Goal: Transaction & Acquisition: Purchase product/service

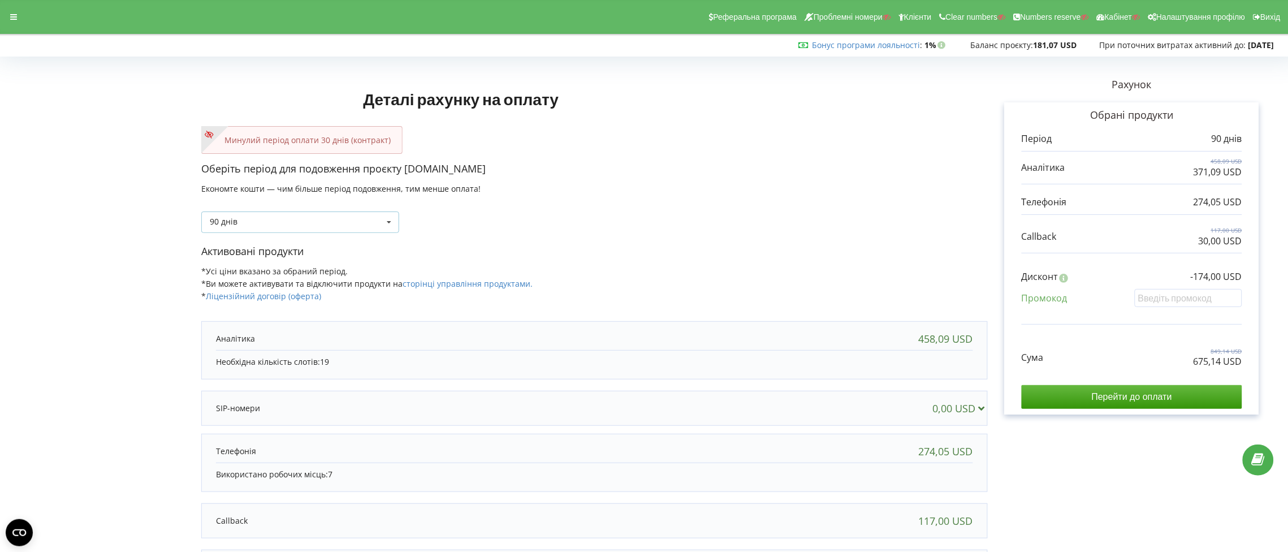
click at [387, 225] on icon at bounding box center [389, 222] width 17 height 21
click at [331, 268] on div "30 днів" at bounding box center [300, 263] width 197 height 21
click at [1130, 396] on input "Перейти до оплати" at bounding box center [1132, 397] width 221 height 24
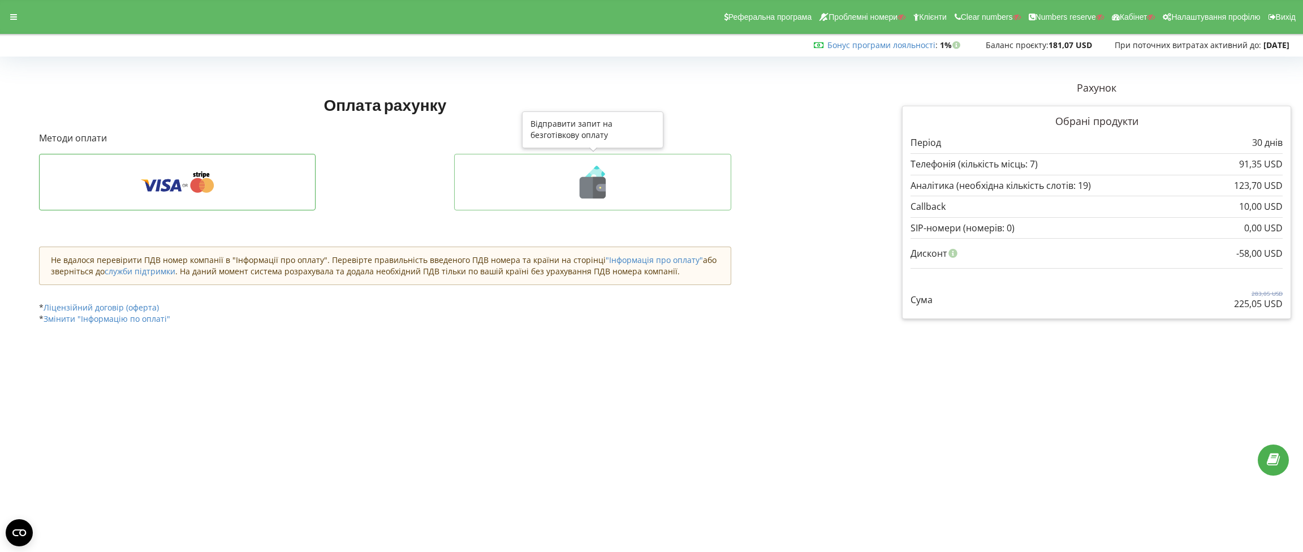
click at [596, 186] on icon at bounding box center [601, 187] width 10 height 7
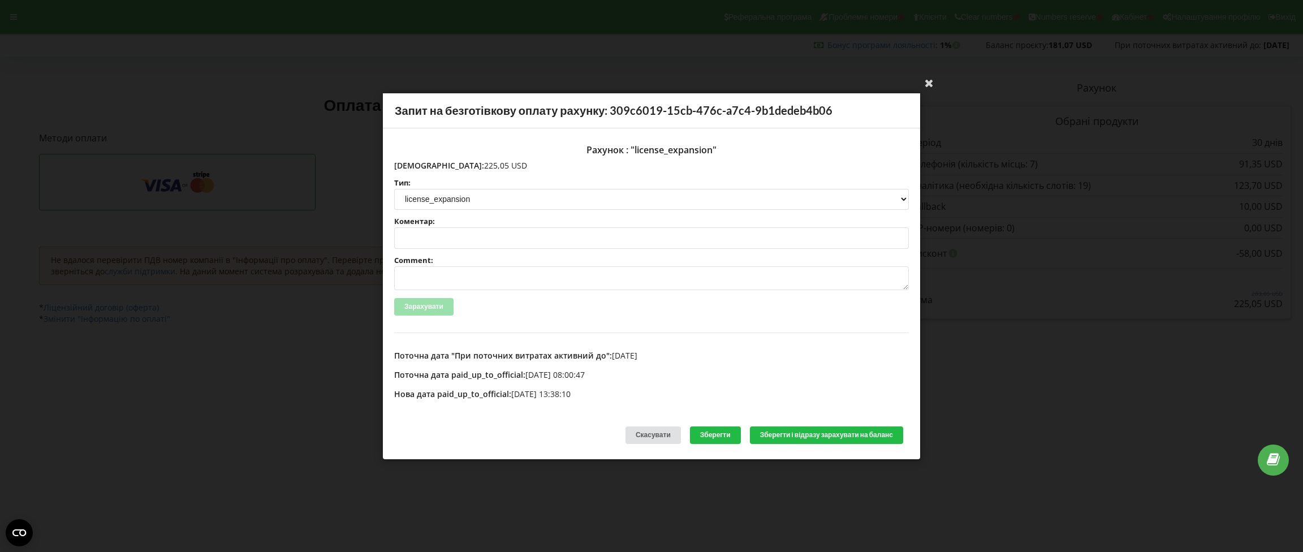
drag, startPoint x: 477, startPoint y: 166, endPoint x: 418, endPoint y: 165, distance: 58.8
click at [418, 165] on p "Сума: 225,05 USD" at bounding box center [651, 165] width 515 height 11
copy p "225,05 USD"
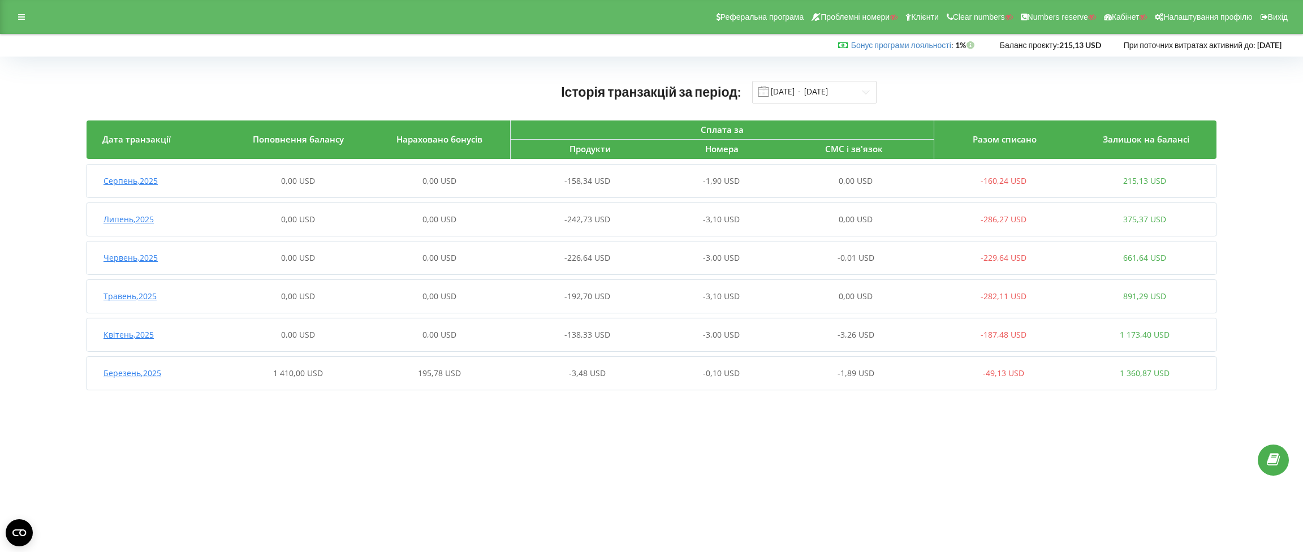
click at [140, 373] on span "Березень , 2025" at bounding box center [133, 373] width 58 height 11
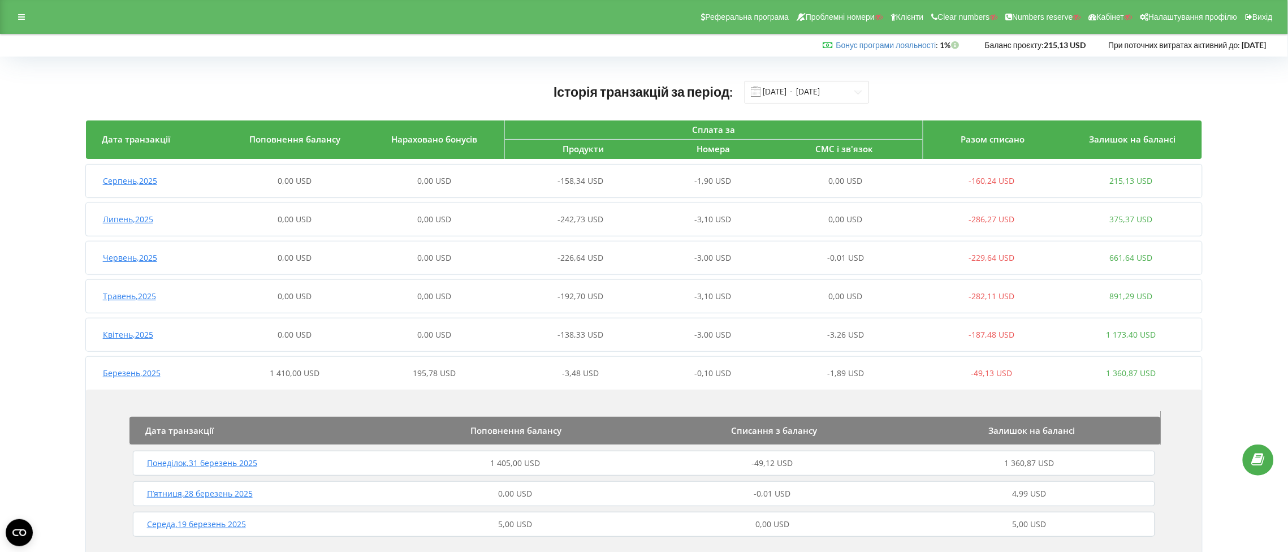
scroll to position [36, 0]
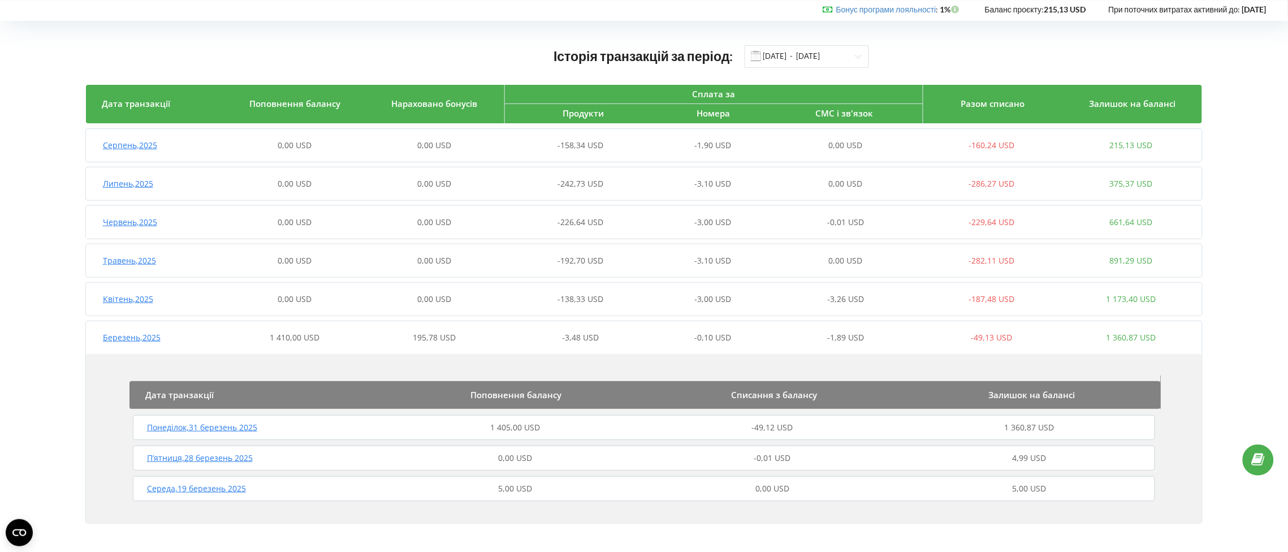
click at [222, 428] on span "Понеділок , 31 березень 2025" at bounding box center [202, 427] width 110 height 11
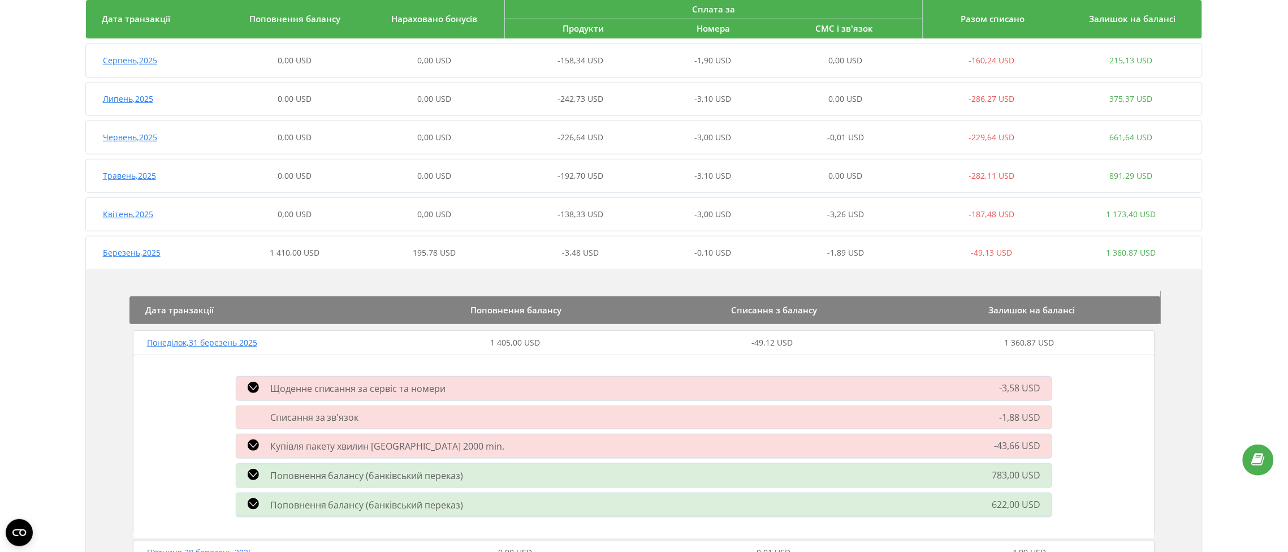
scroll to position [205, 0]
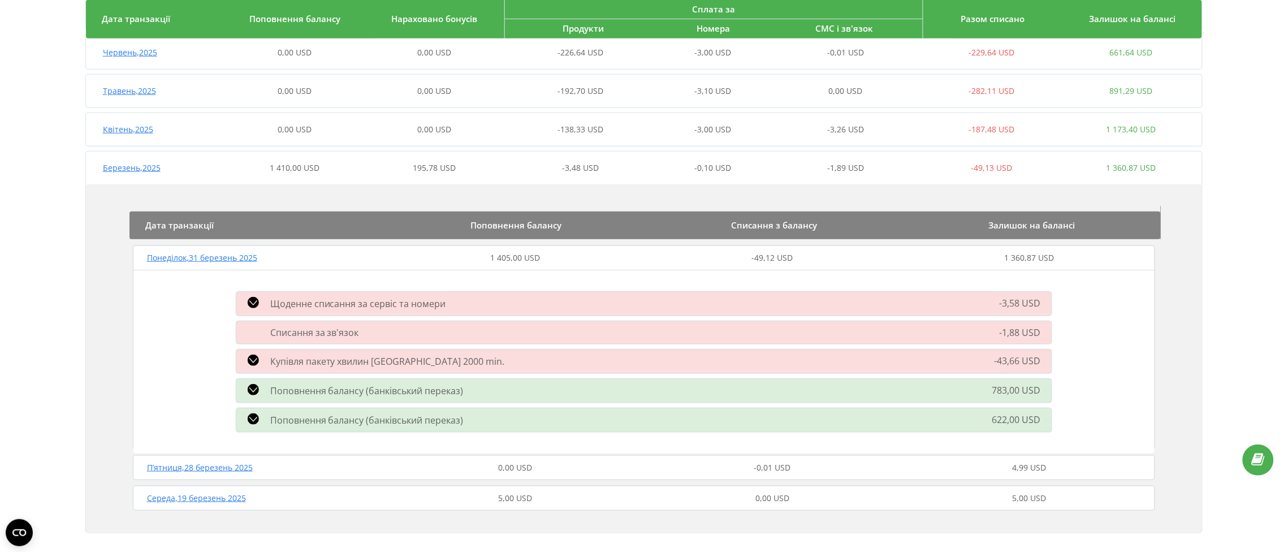
click at [255, 387] on icon at bounding box center [253, 389] width 11 height 11
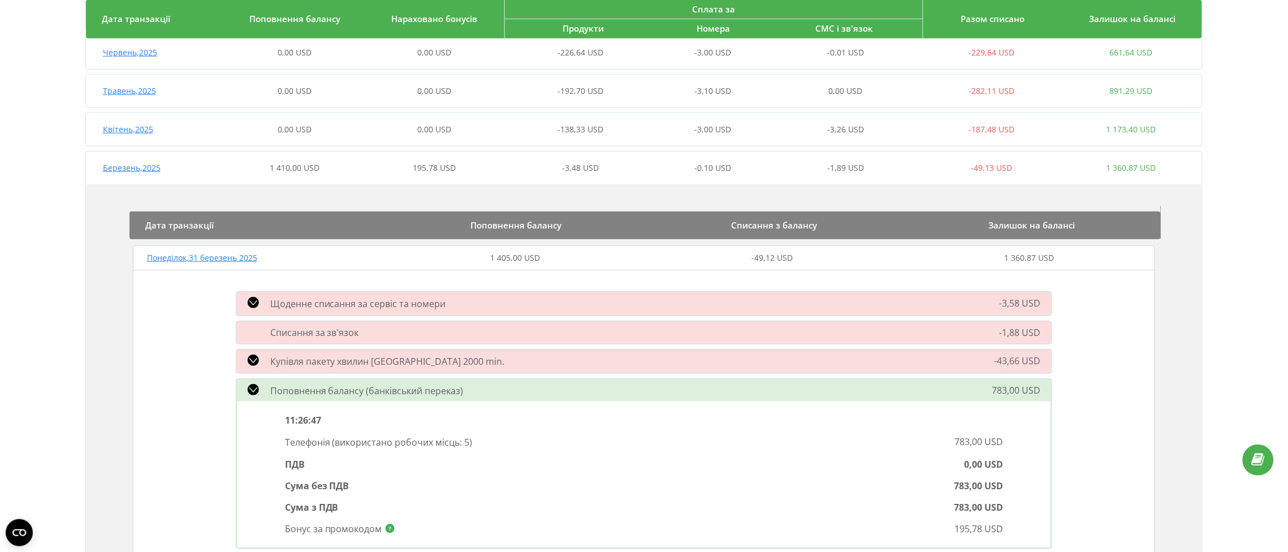
scroll to position [290, 0]
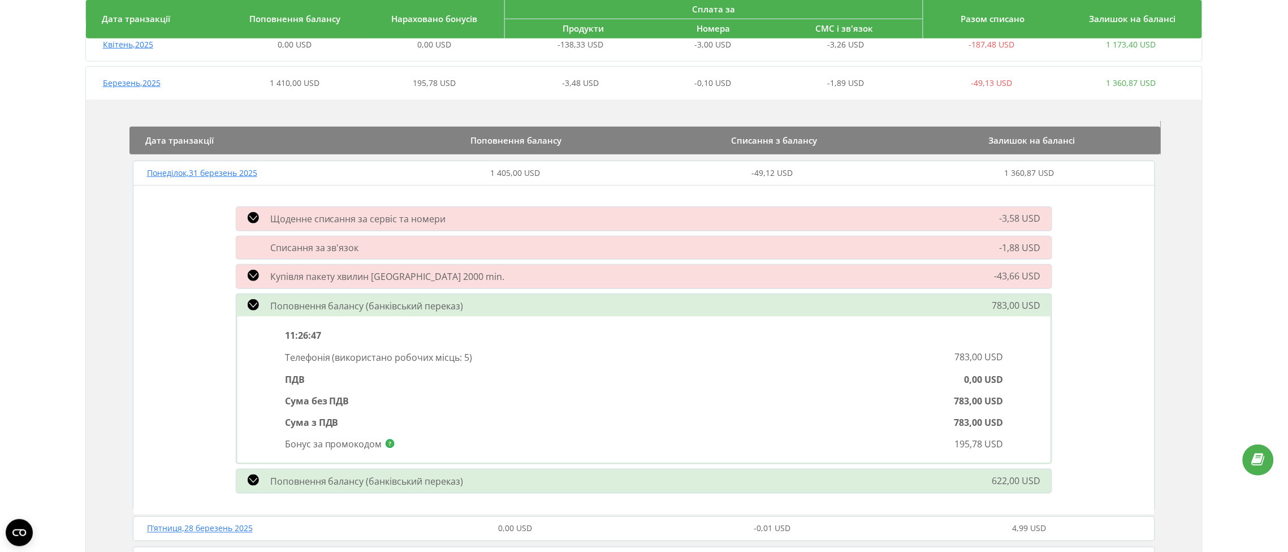
click at [253, 477] on icon at bounding box center [253, 480] width 11 height 11
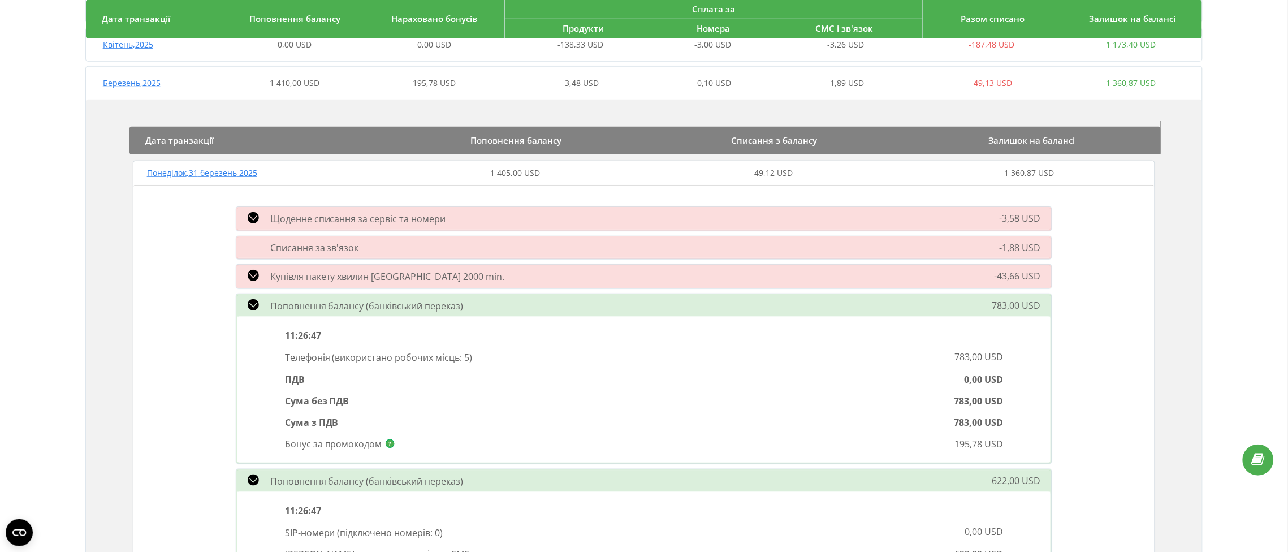
scroll to position [375, 0]
